Goal: Task Accomplishment & Management: Complete application form

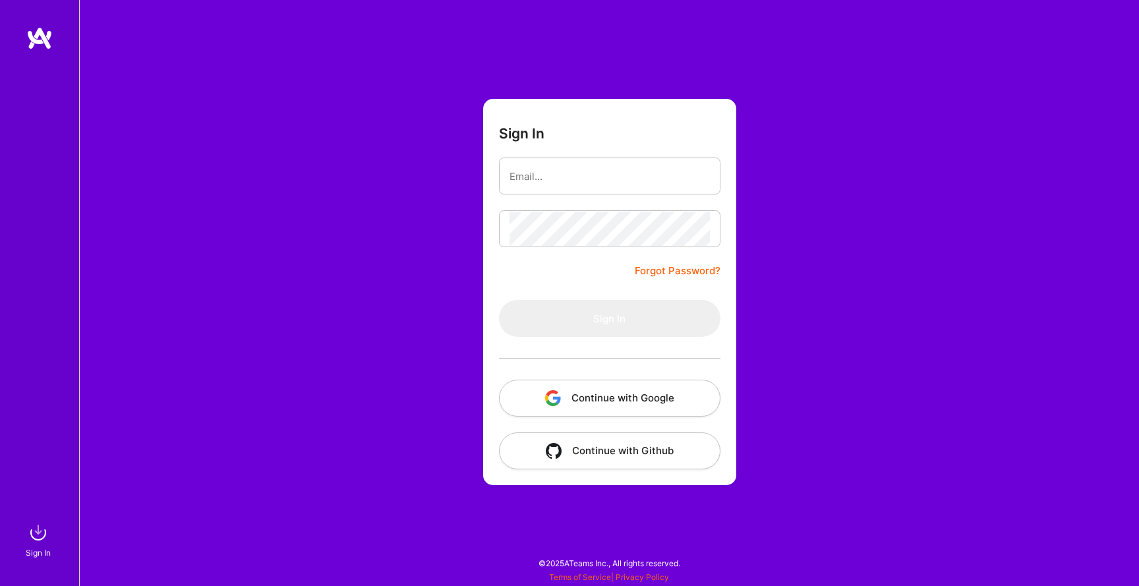
click at [643, 400] on button "Continue with Google" at bounding box center [610, 398] width 222 height 37
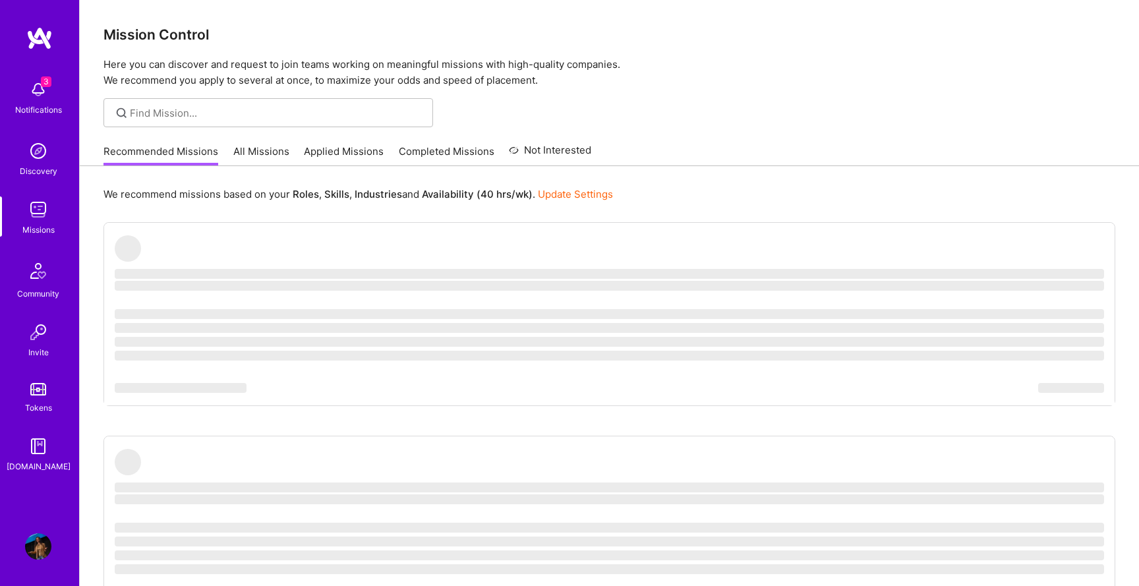
click at [52, 84] on div "3 Notifications" at bounding box center [38, 96] width 82 height 45
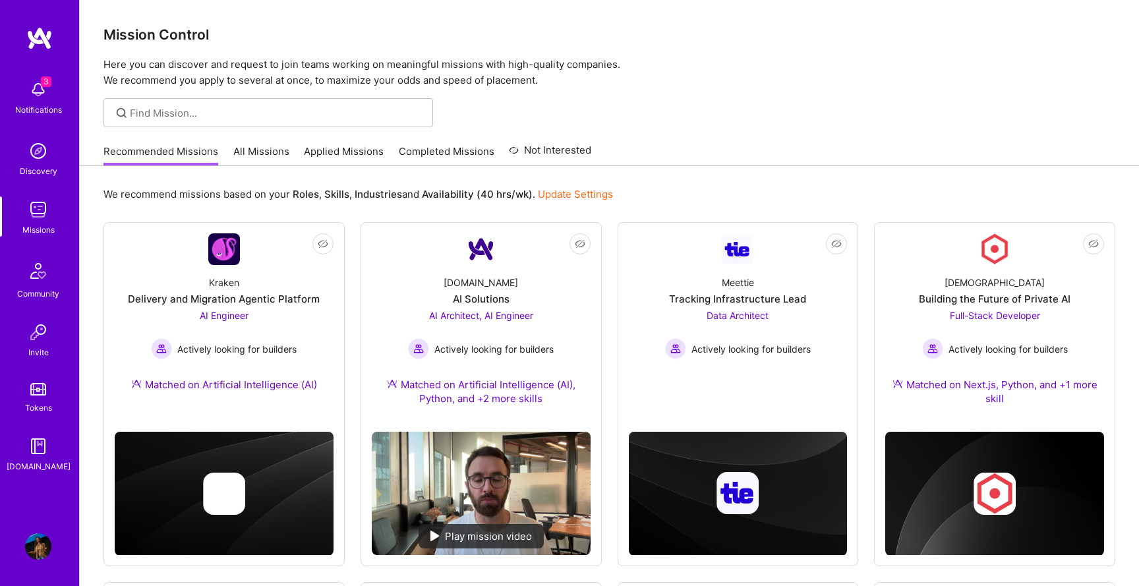
click at [43, 86] on div "3 Notifications Discovery Missions Community Invite Tokens A.Guide" at bounding box center [39, 274] width 79 height 400
click at [43, 86] on span "3" at bounding box center [46, 81] width 11 height 11
click at [36, 213] on img at bounding box center [38, 209] width 26 height 26
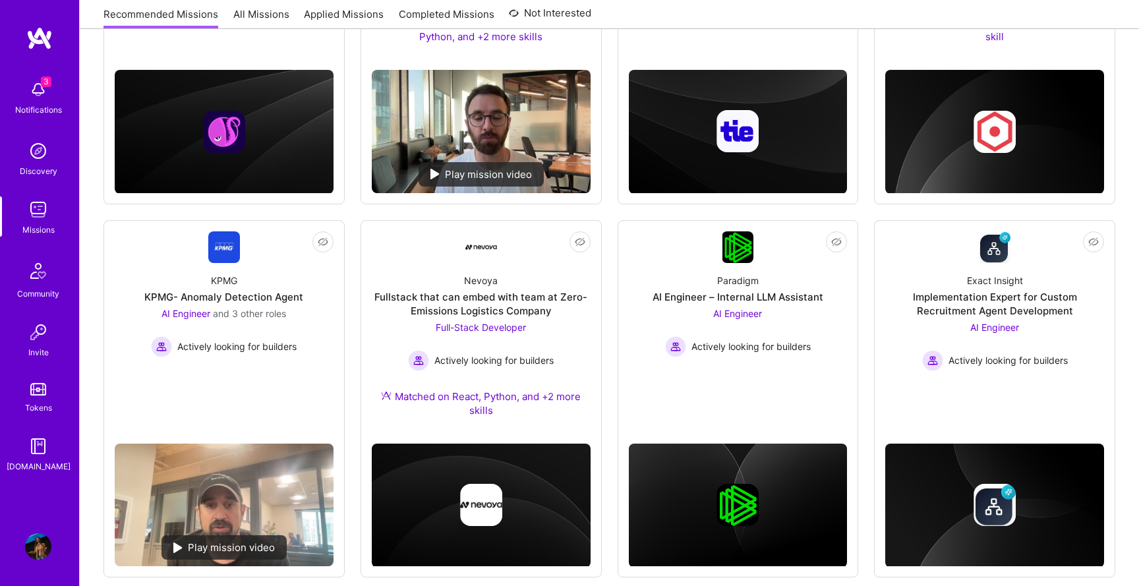
scroll to position [326, 0]
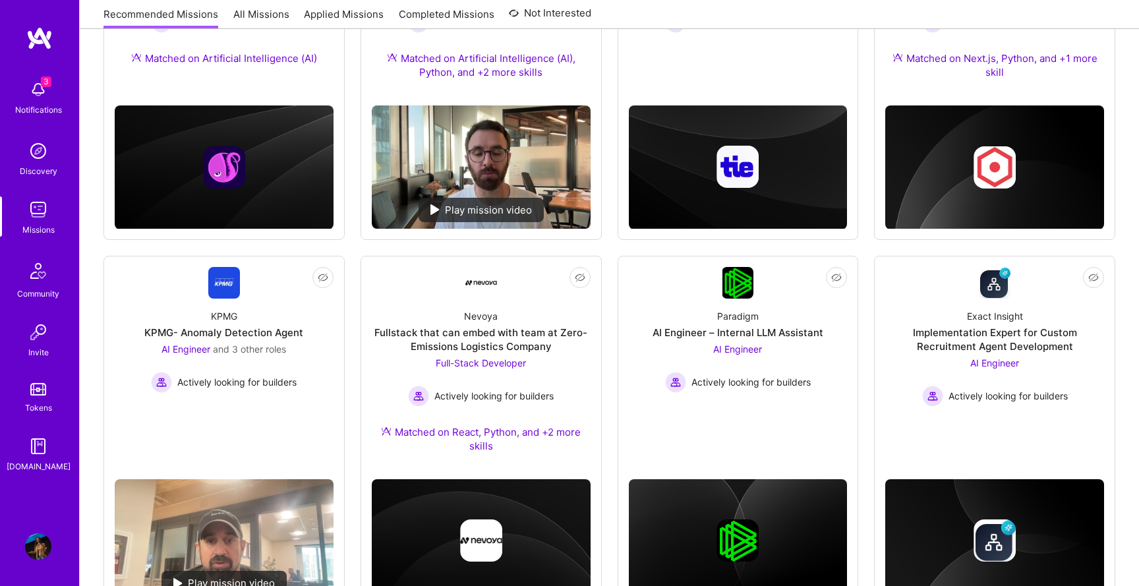
drag, startPoint x: 304, startPoint y: 423, endPoint x: 800, endPoint y: 7, distance: 648.2
click at [0, 0] on div "3 3 Notifications Discovery Missions Community Invite Tokens A.Guide Profile Cl…" at bounding box center [569, 336] width 1139 height 1325
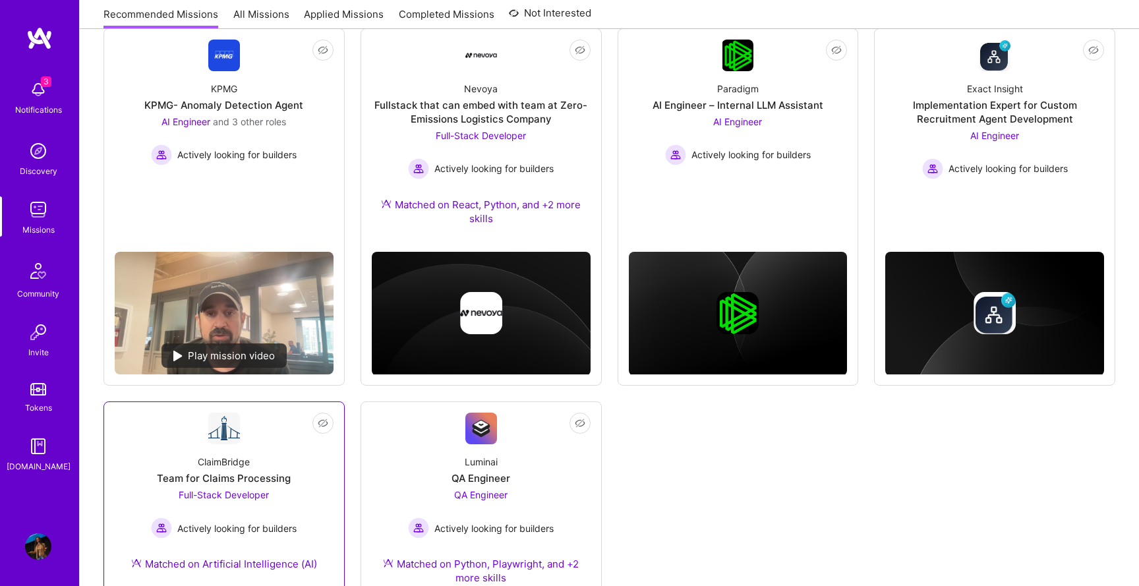
scroll to position [522, 0]
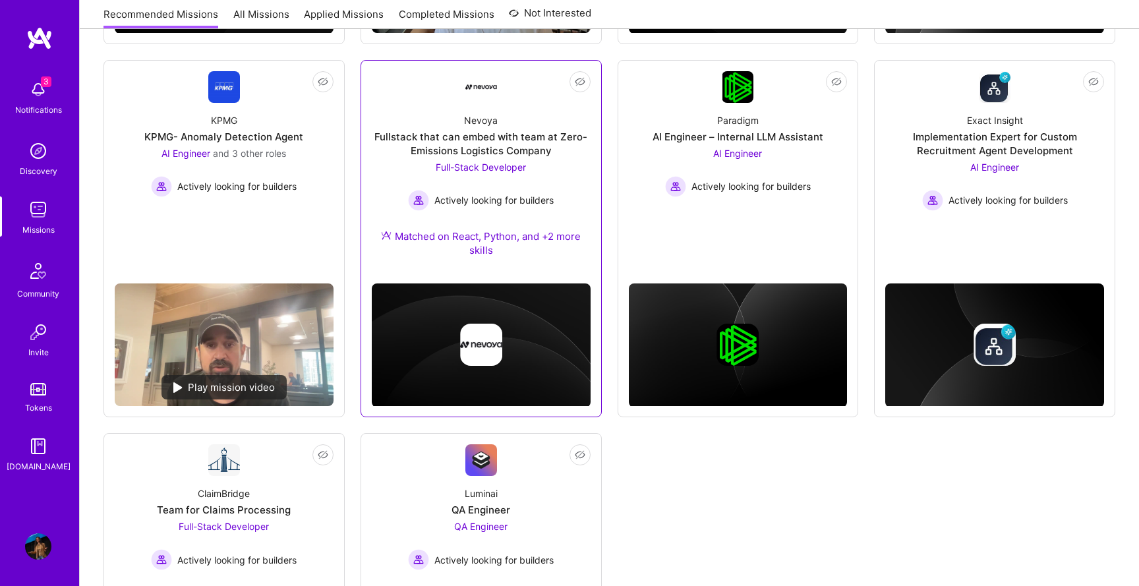
click at [500, 136] on div "Fullstack that can embed with team at Zero-Emissions Logistics Company" at bounding box center [481, 144] width 219 height 28
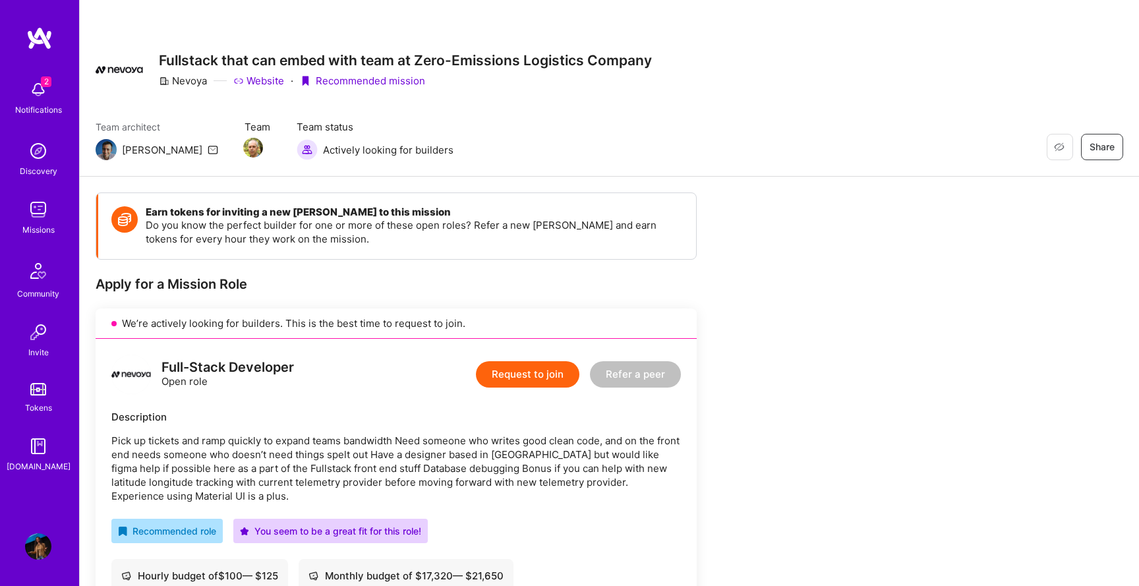
click at [304, 334] on div "We’re actively looking for builders. This is the best time to request to join." at bounding box center [396, 324] width 601 height 30
click at [46, 86] on span "2" at bounding box center [46, 81] width 11 height 11
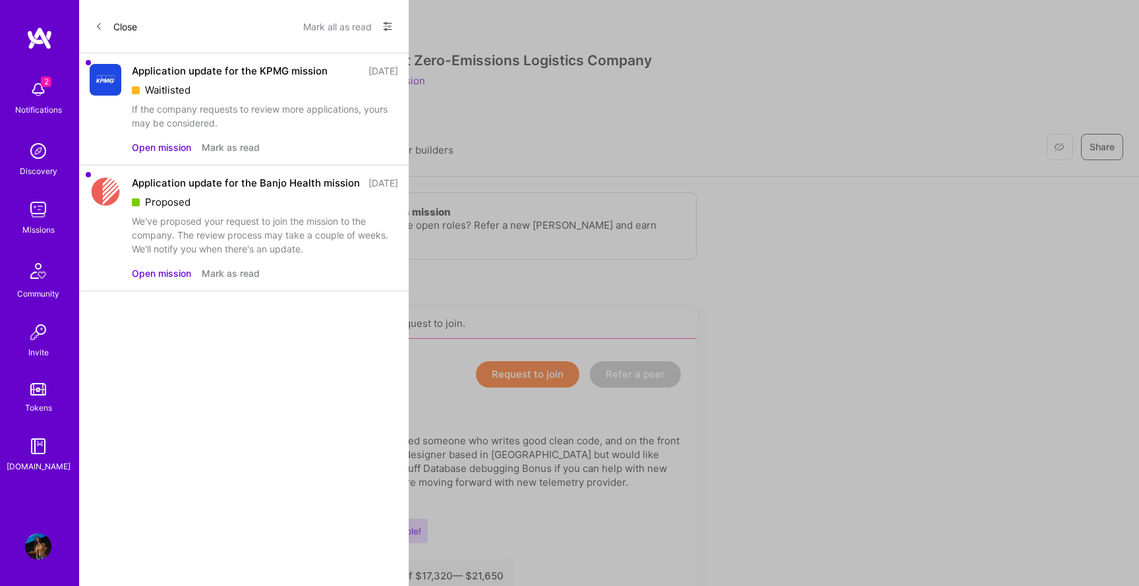
click at [244, 106] on div "If the company requests to review more applications, yours may be considered." at bounding box center [265, 116] width 266 height 28
click at [171, 144] on button "Open mission" at bounding box center [161, 147] width 59 height 14
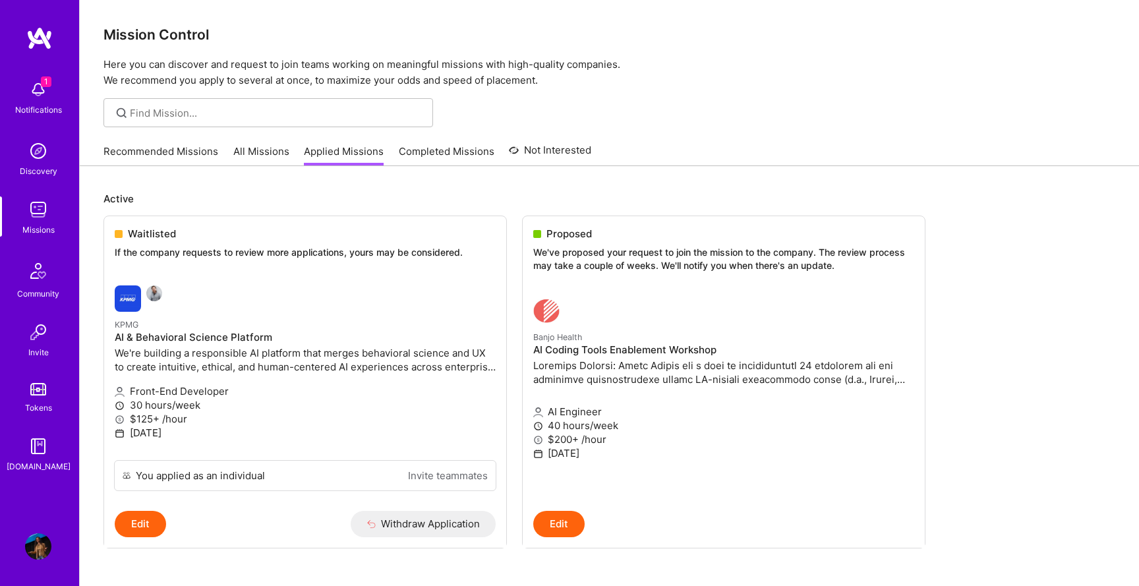
click at [45, 100] on img at bounding box center [38, 89] width 26 height 26
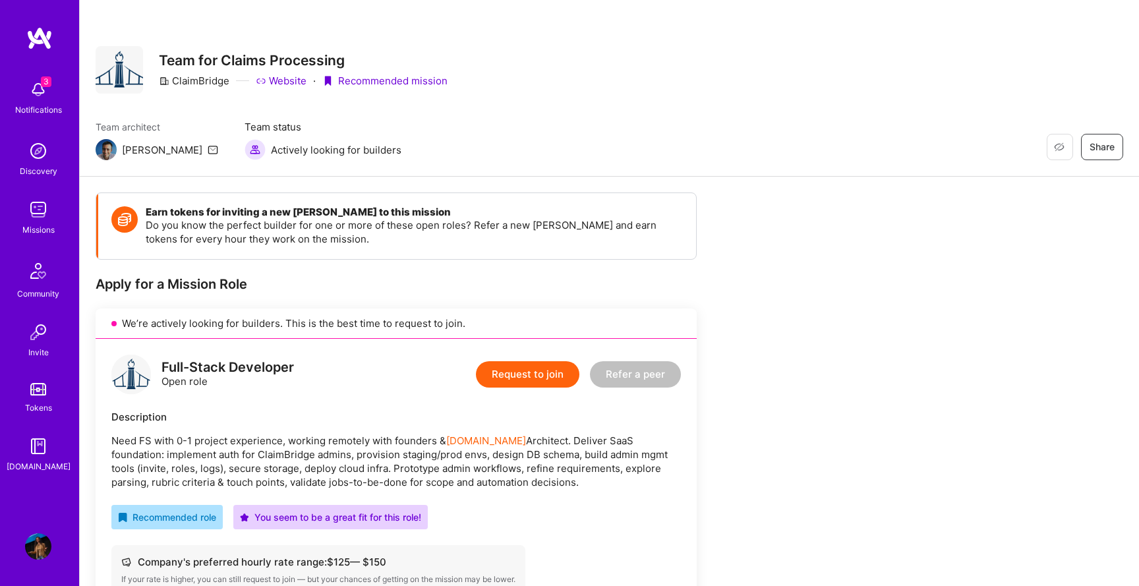
click at [29, 95] on img at bounding box center [38, 89] width 26 height 26
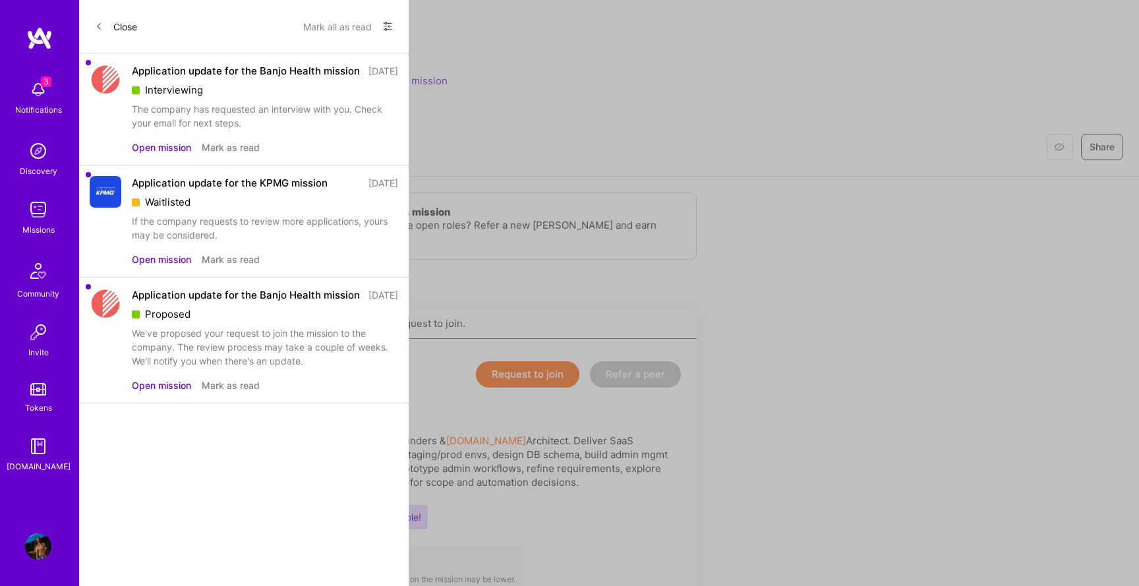
click at [174, 130] on div "The company has requested an interview with you. Check your email for next step…" at bounding box center [265, 116] width 266 height 28
click at [171, 154] on button "Open mission" at bounding box center [161, 147] width 59 height 14
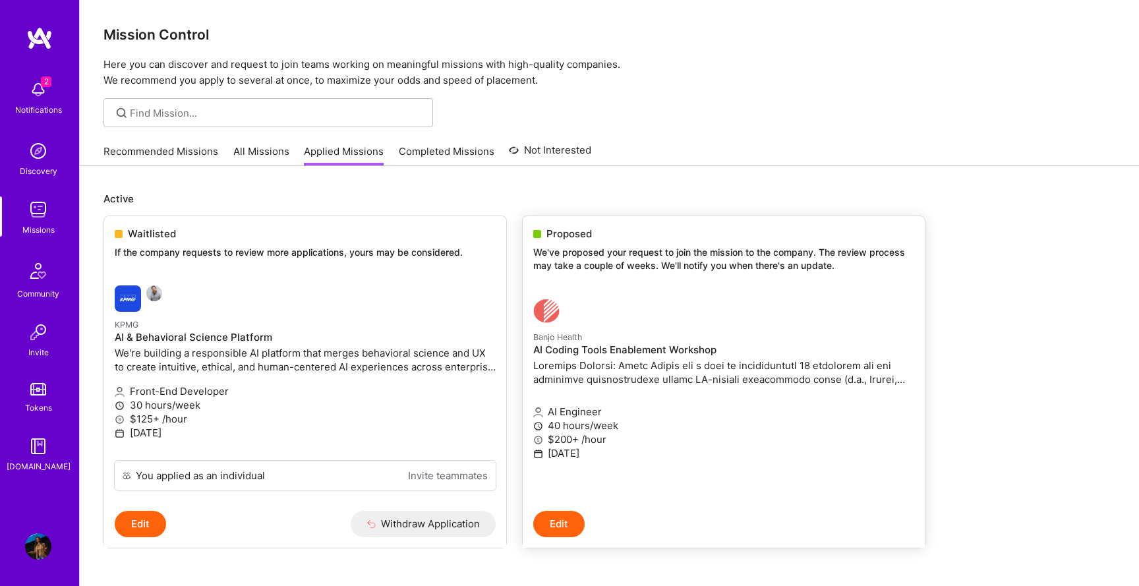
click at [667, 289] on link "Banjo Health AI Coding Tools Enablement Workshop AI Engineer 40 hours/week $200…" at bounding box center [724, 398] width 402 height 223
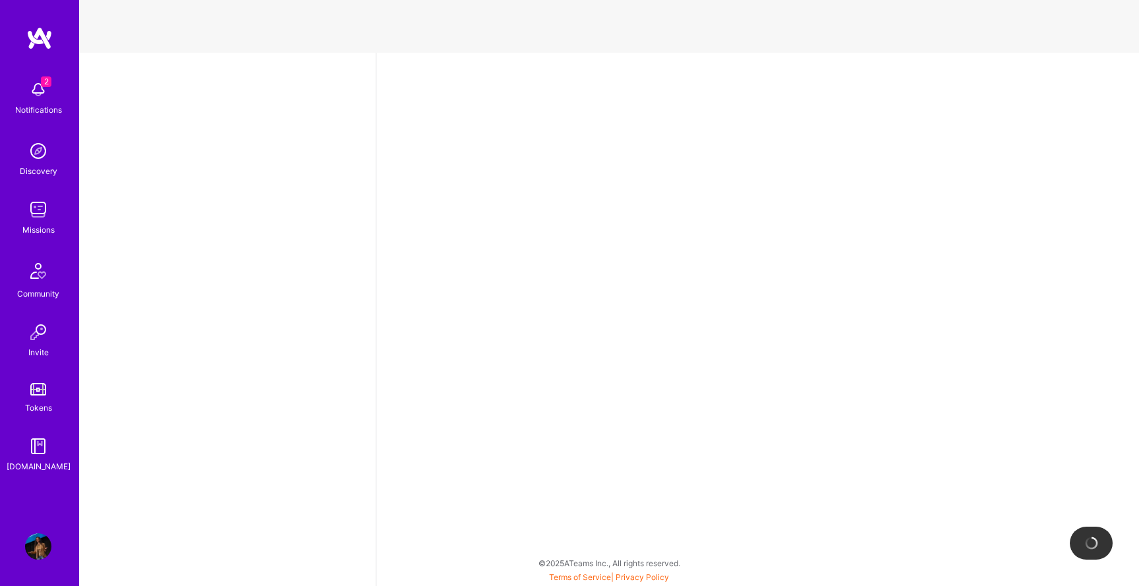
select select "US"
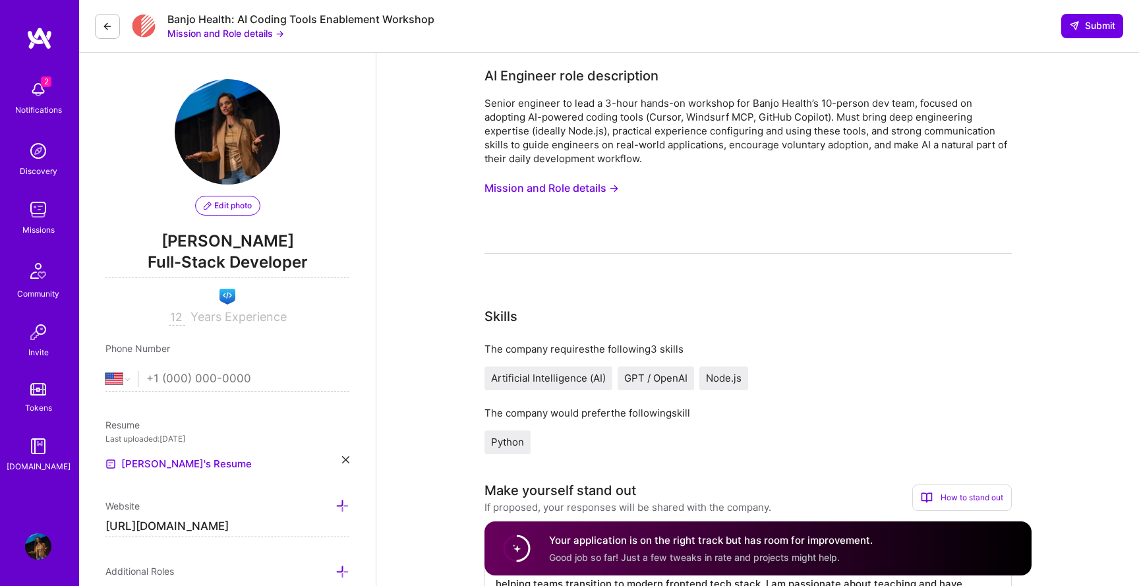
click at [284, 33] on button "Mission and Role details →" at bounding box center [225, 33] width 117 height 14
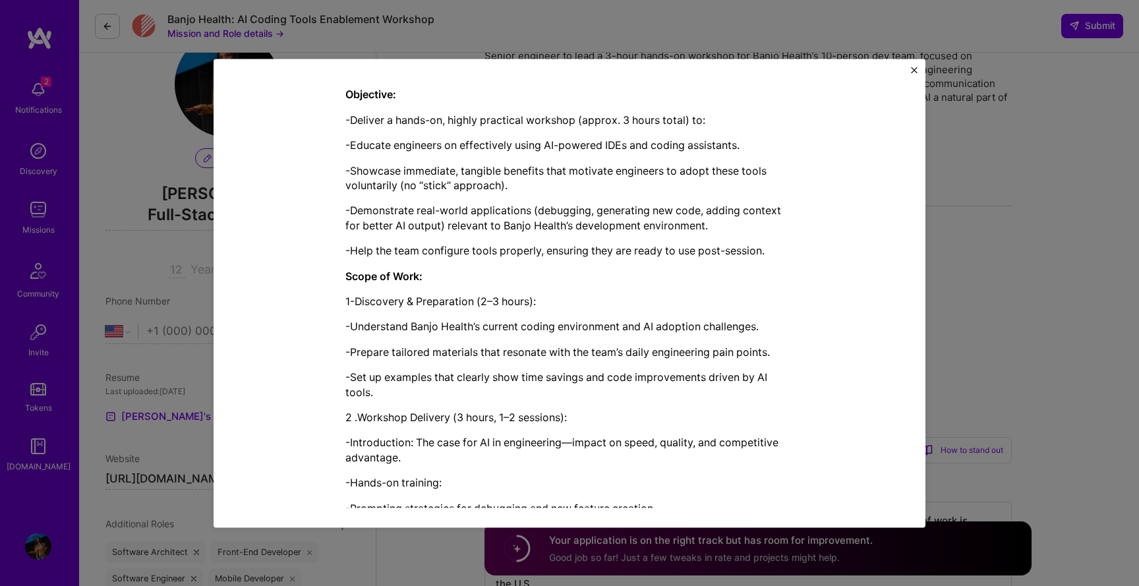
scroll to position [405, 0]
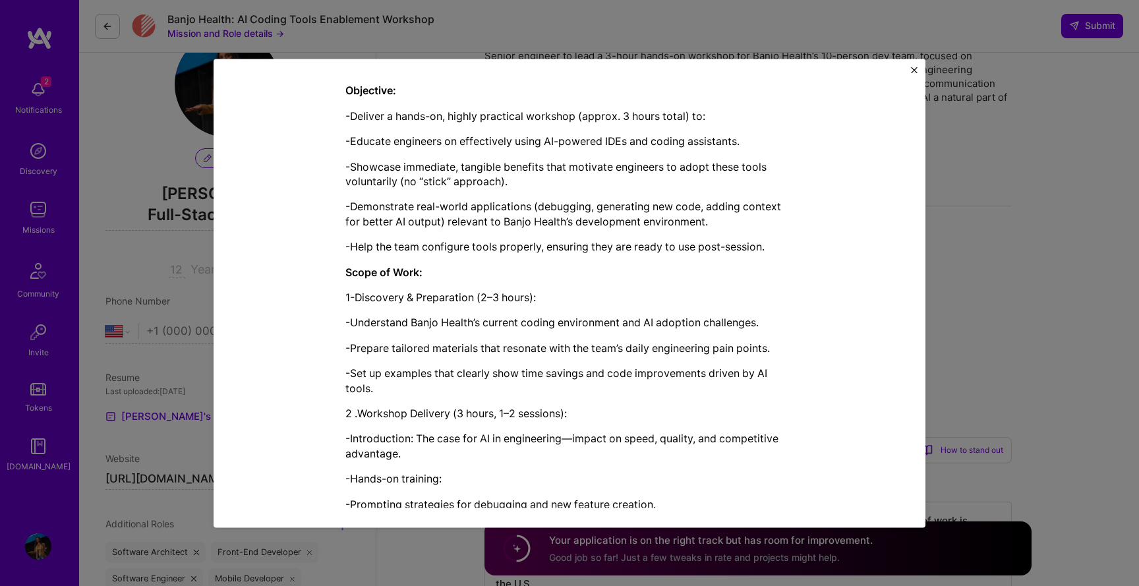
click at [717, 218] on p "-Demonstrate real-world applications (debugging, generating new code, adding co…" at bounding box center [569, 215] width 448 height 30
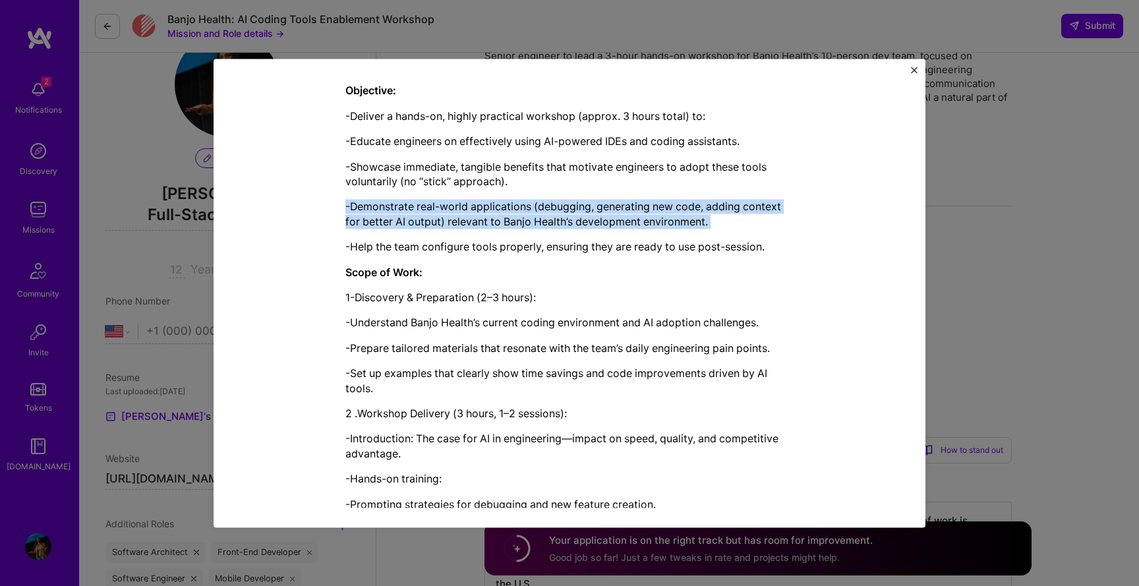
click at [717, 218] on p "-Demonstrate real-world applications (debugging, generating new code, adding co…" at bounding box center [569, 215] width 448 height 30
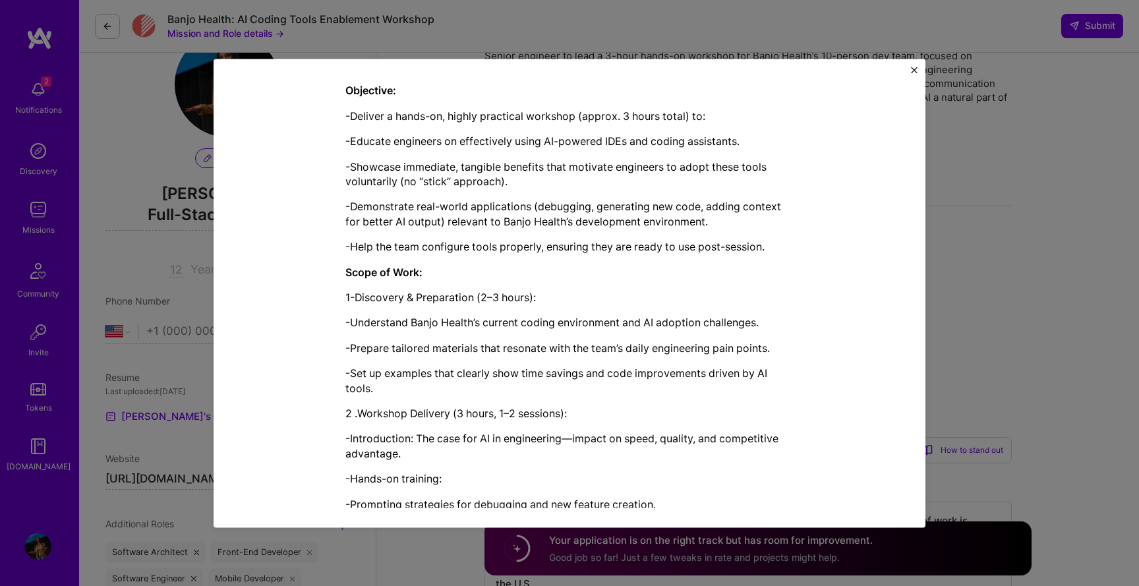
click at [713, 243] on p "-Help the team configure tools properly, ensuring they are ready to use post-se…" at bounding box center [569, 247] width 448 height 15
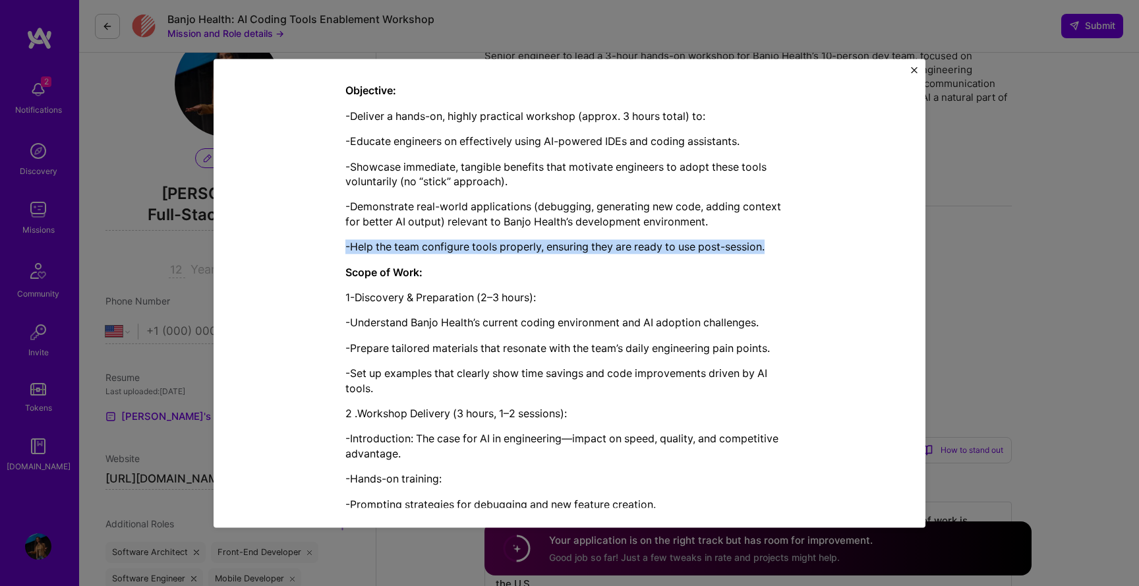
click at [713, 243] on p "-Help the team configure tools properly, ensuring they are ready to use post-se…" at bounding box center [569, 247] width 448 height 15
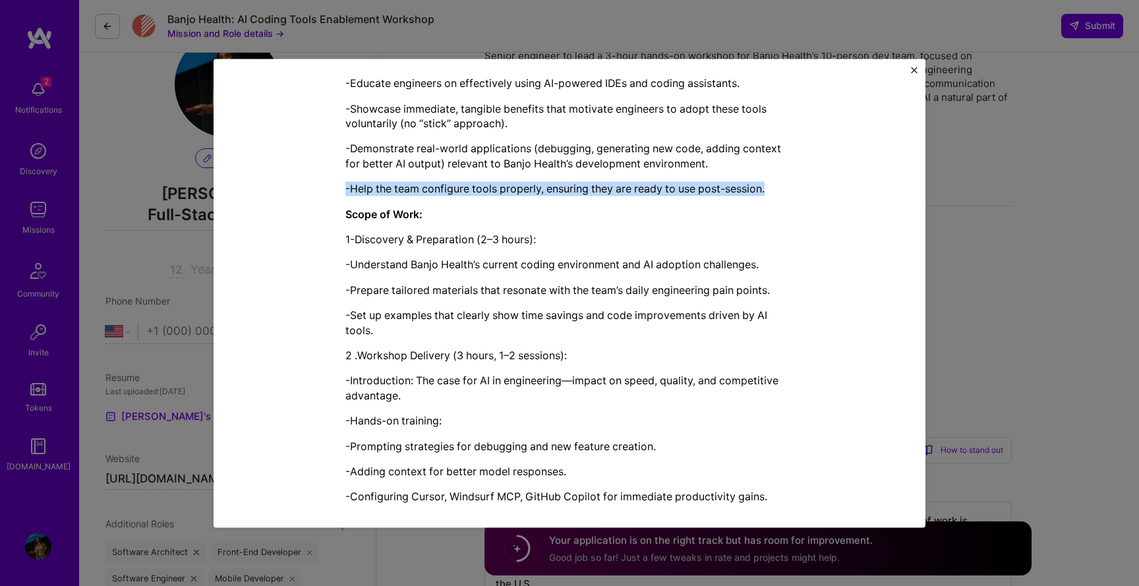
scroll to position [446, 0]
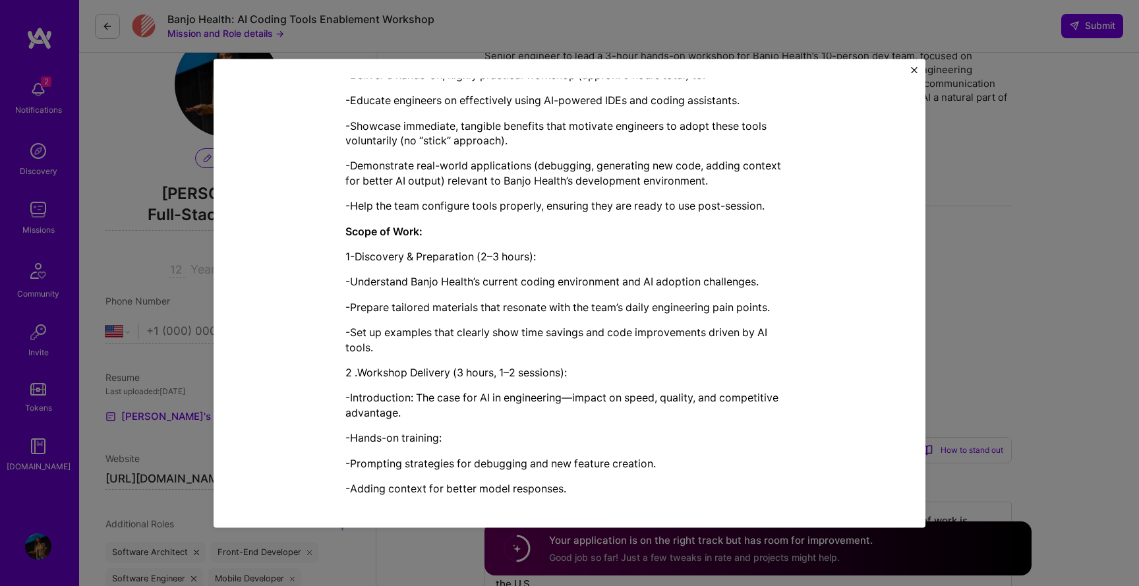
click at [456, 374] on p "2 .Workshop Delivery (3 hours, 1–2 sessions):" at bounding box center [569, 372] width 448 height 15
click at [506, 252] on p "1-Discovery & Preparation (2–3 hours):" at bounding box center [569, 256] width 448 height 15
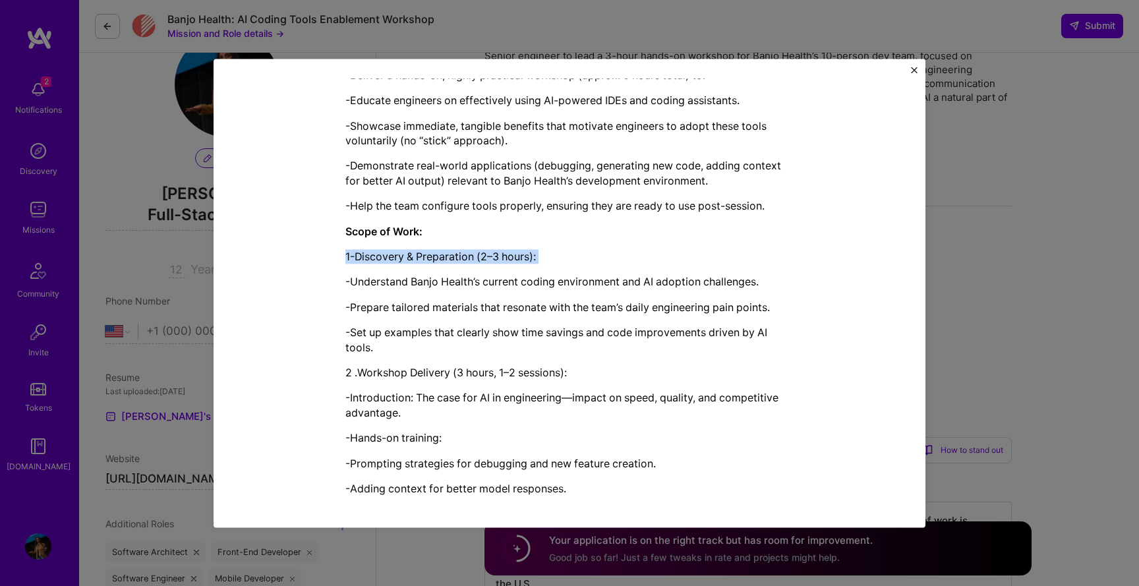
click at [506, 252] on p "1-Discovery & Preparation (2–3 hours):" at bounding box center [569, 256] width 448 height 15
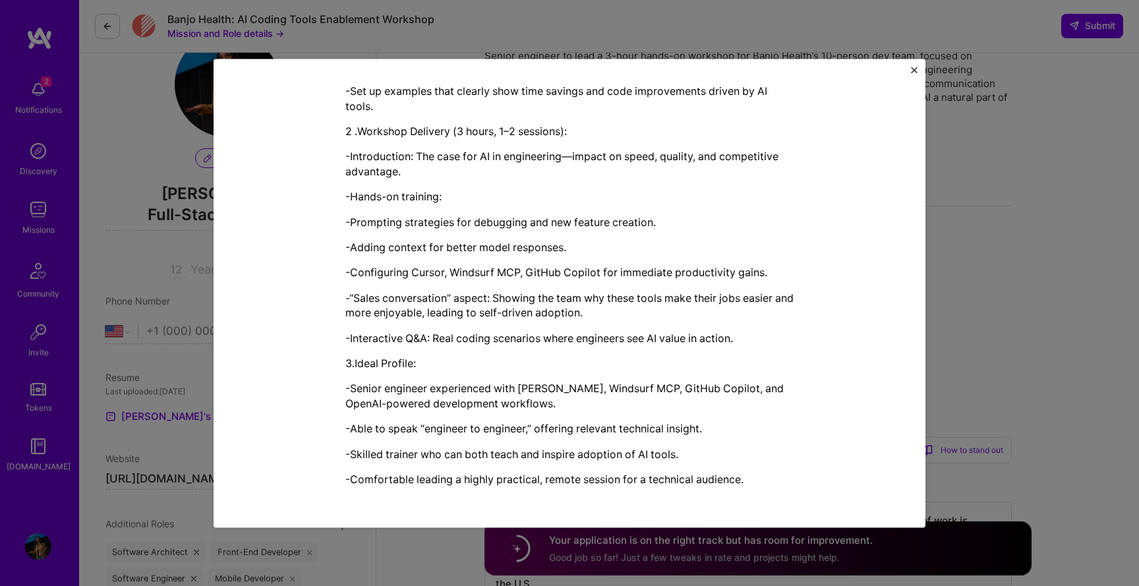
click at [912, 66] on div "Mission Description and Role Details AI Engineer role description Senior engine…" at bounding box center [570, 293] width 712 height 469
click at [912, 67] on img "Close" at bounding box center [914, 70] width 7 height 7
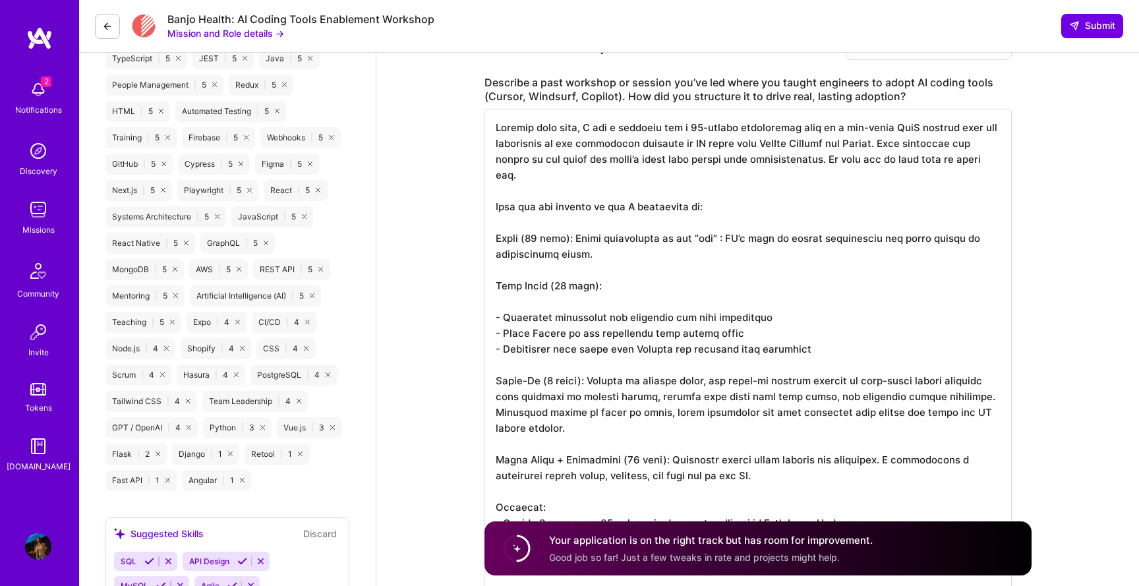
scroll to position [772, 0]
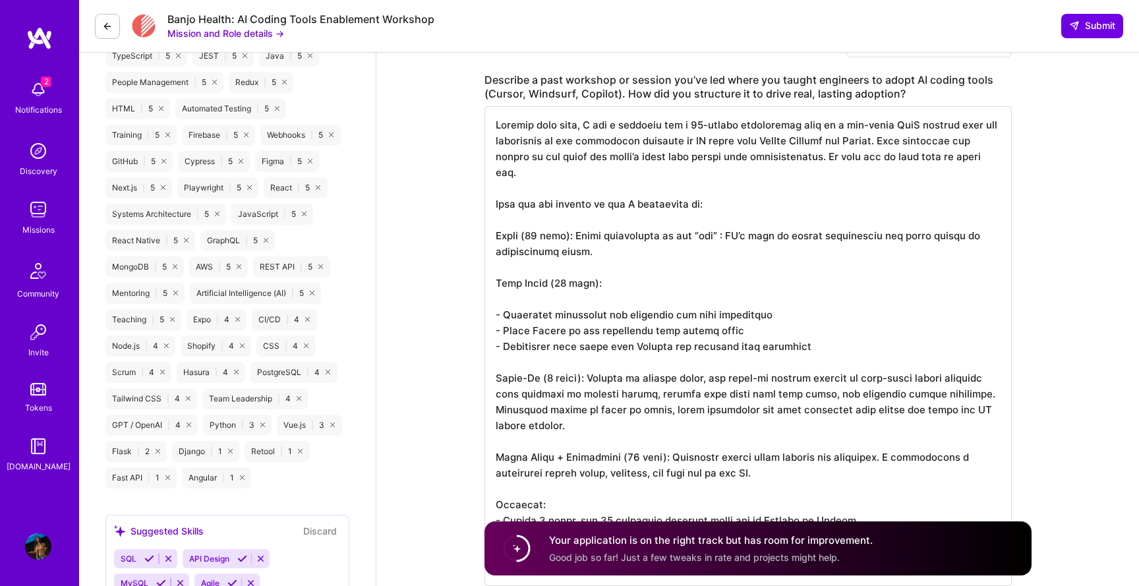
click at [273, 34] on button "Mission and Role details →" at bounding box center [225, 33] width 117 height 14
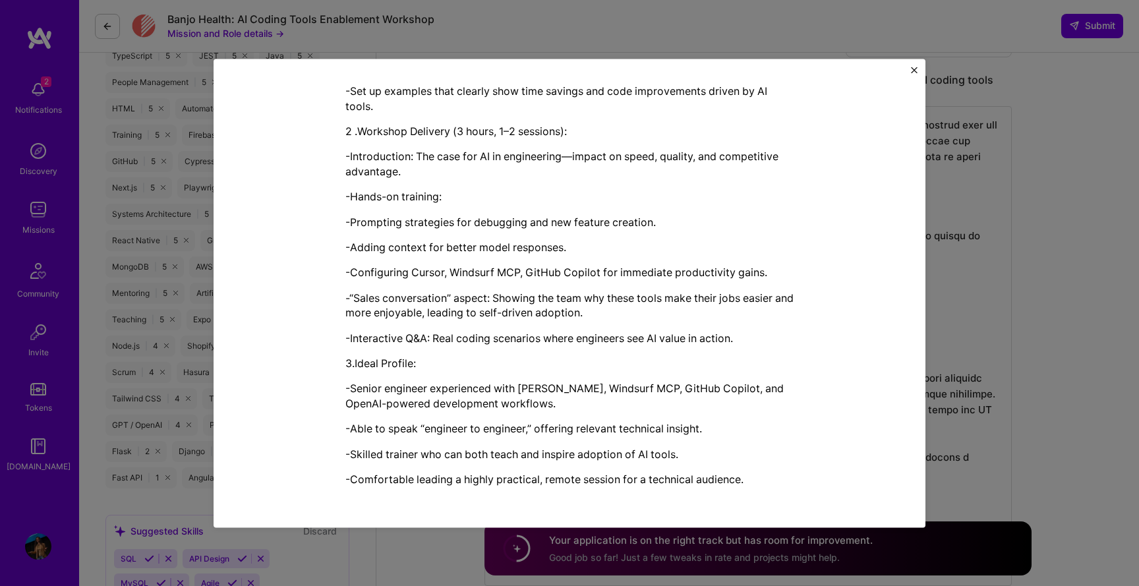
scroll to position [0, 0]
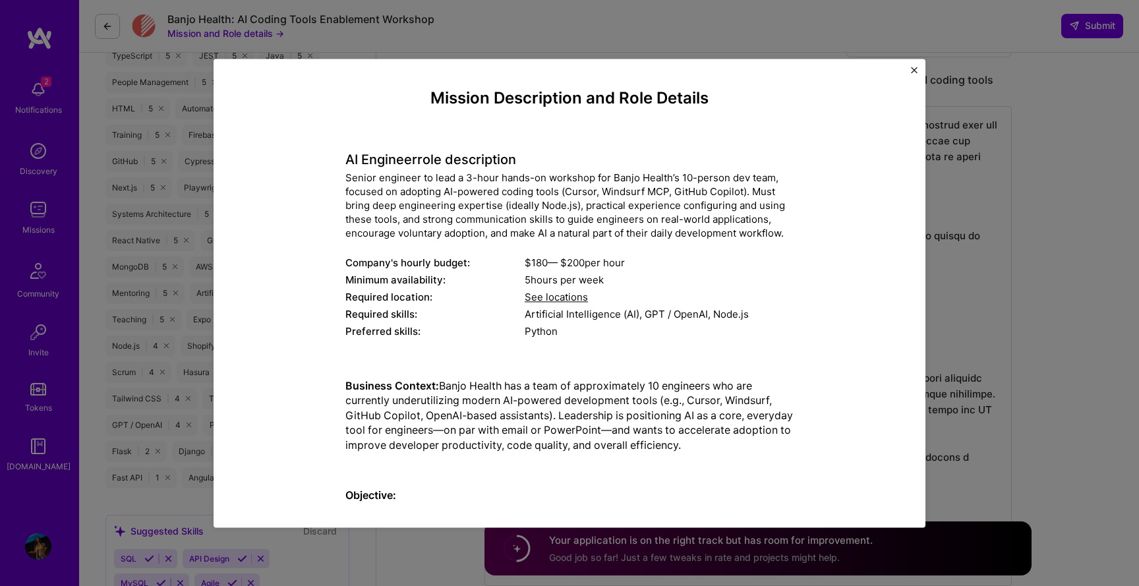
click at [532, 37] on div "Mission Description and Role Details AI Engineer role description Senior engine…" at bounding box center [569, 293] width 1139 height 586
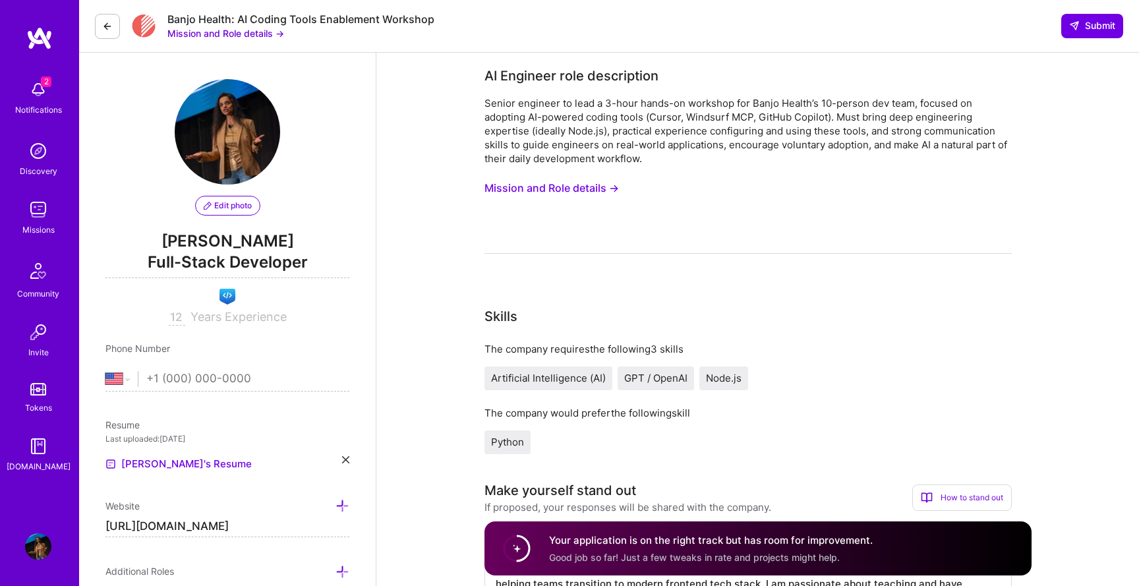
click at [590, 187] on button "Mission and Role details →" at bounding box center [552, 188] width 135 height 24
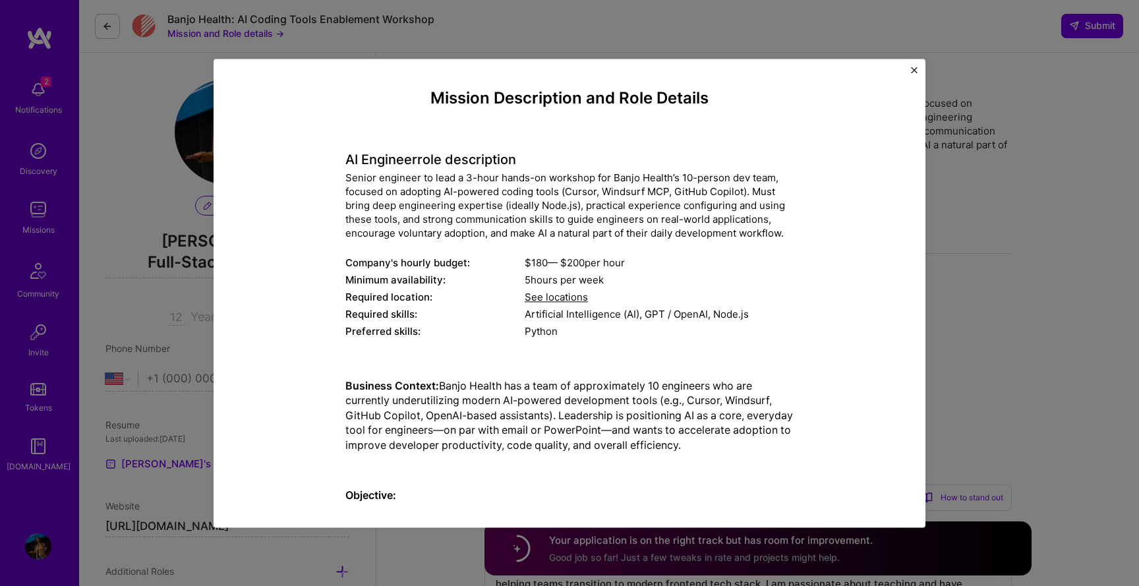
click at [662, 54] on div "Mission Description and Role Details AI Engineer role description Senior engine…" at bounding box center [569, 293] width 1139 height 586
